Goal: Find specific page/section: Find specific page/section

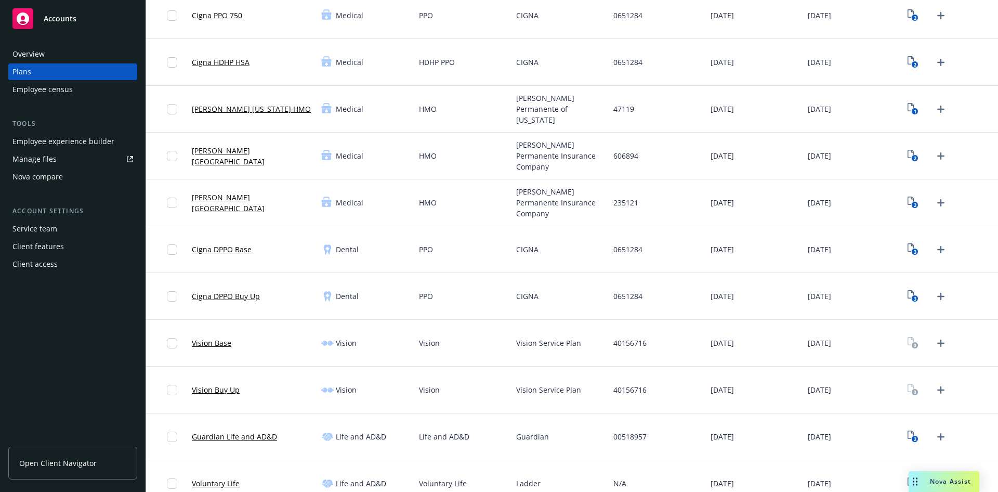
scroll to position [156, 0]
